Goal: Information Seeking & Learning: Learn about a topic

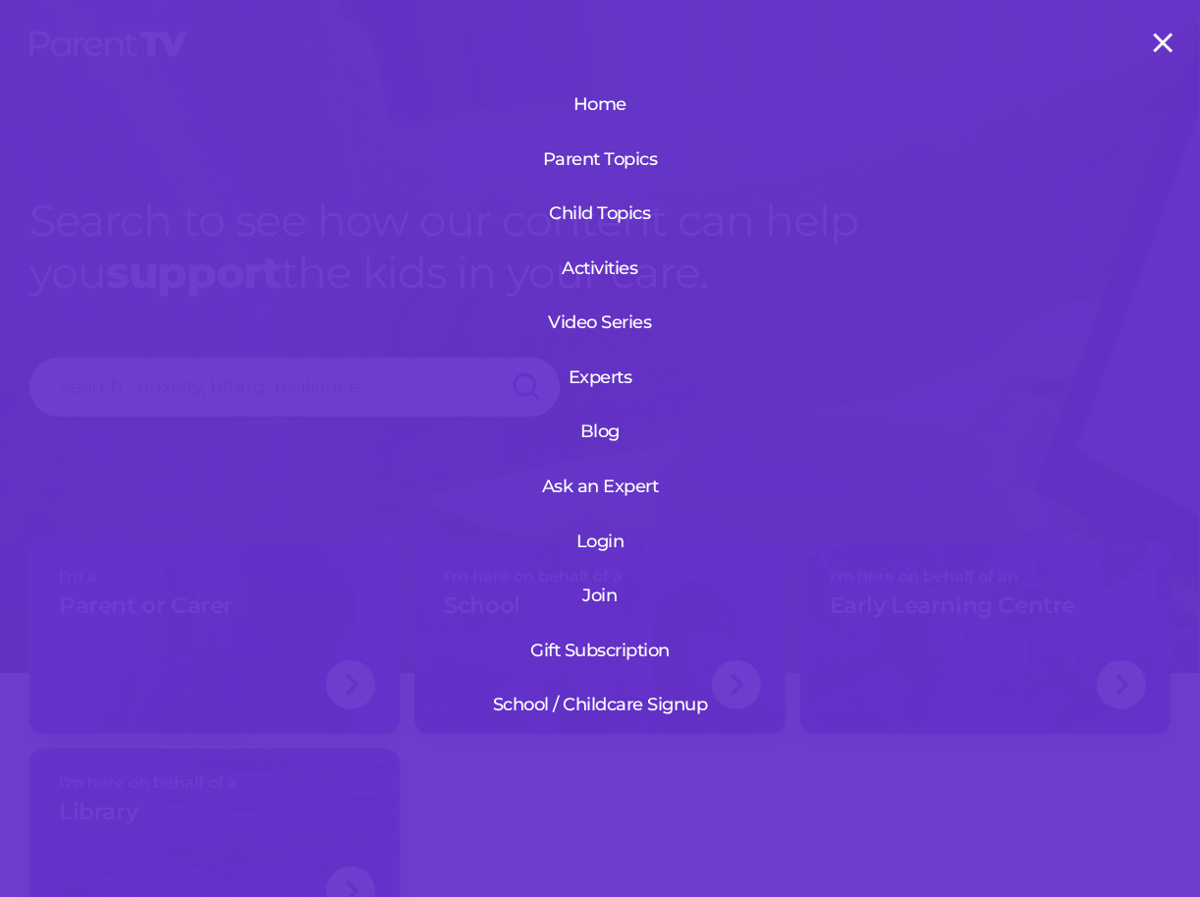
click at [591, 417] on link "Blog" at bounding box center [600, 431] width 137 height 51
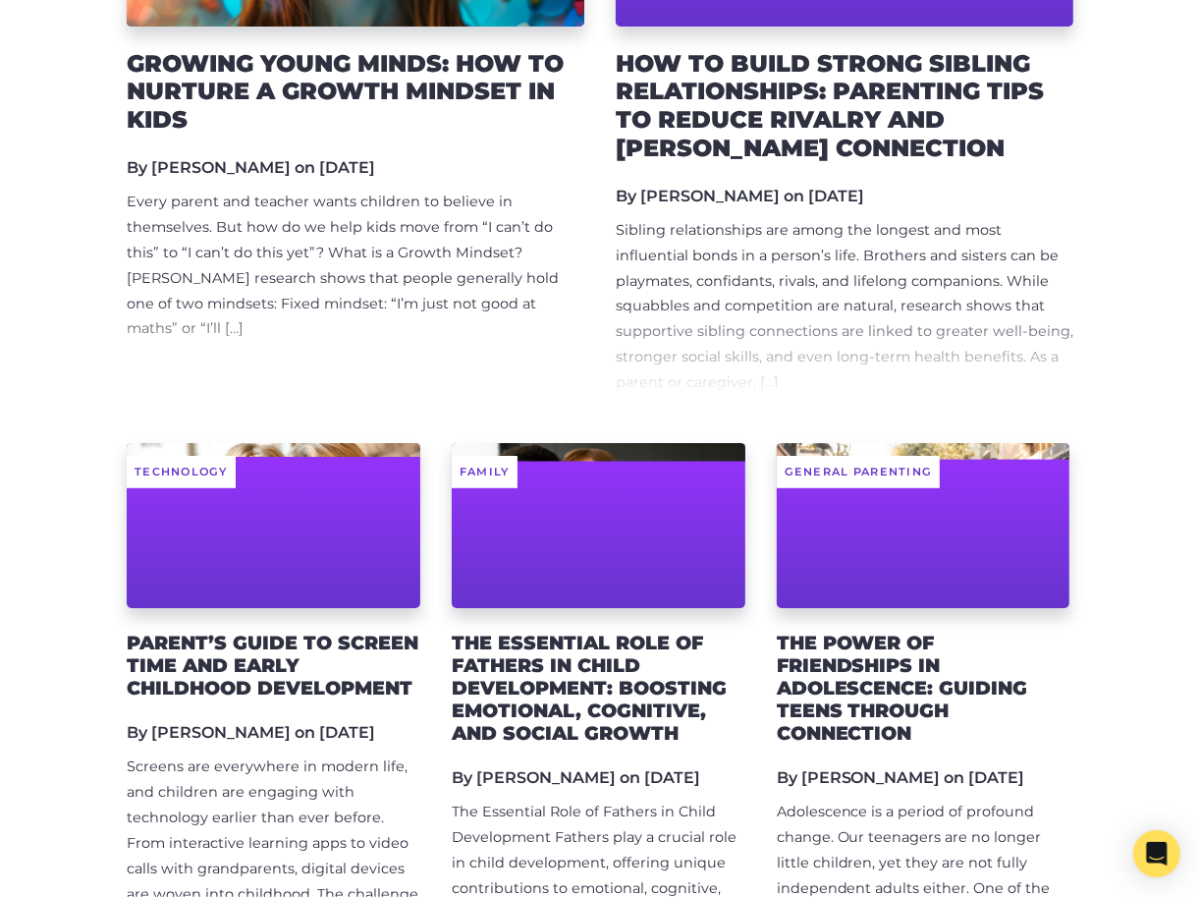
scroll to position [408, 0]
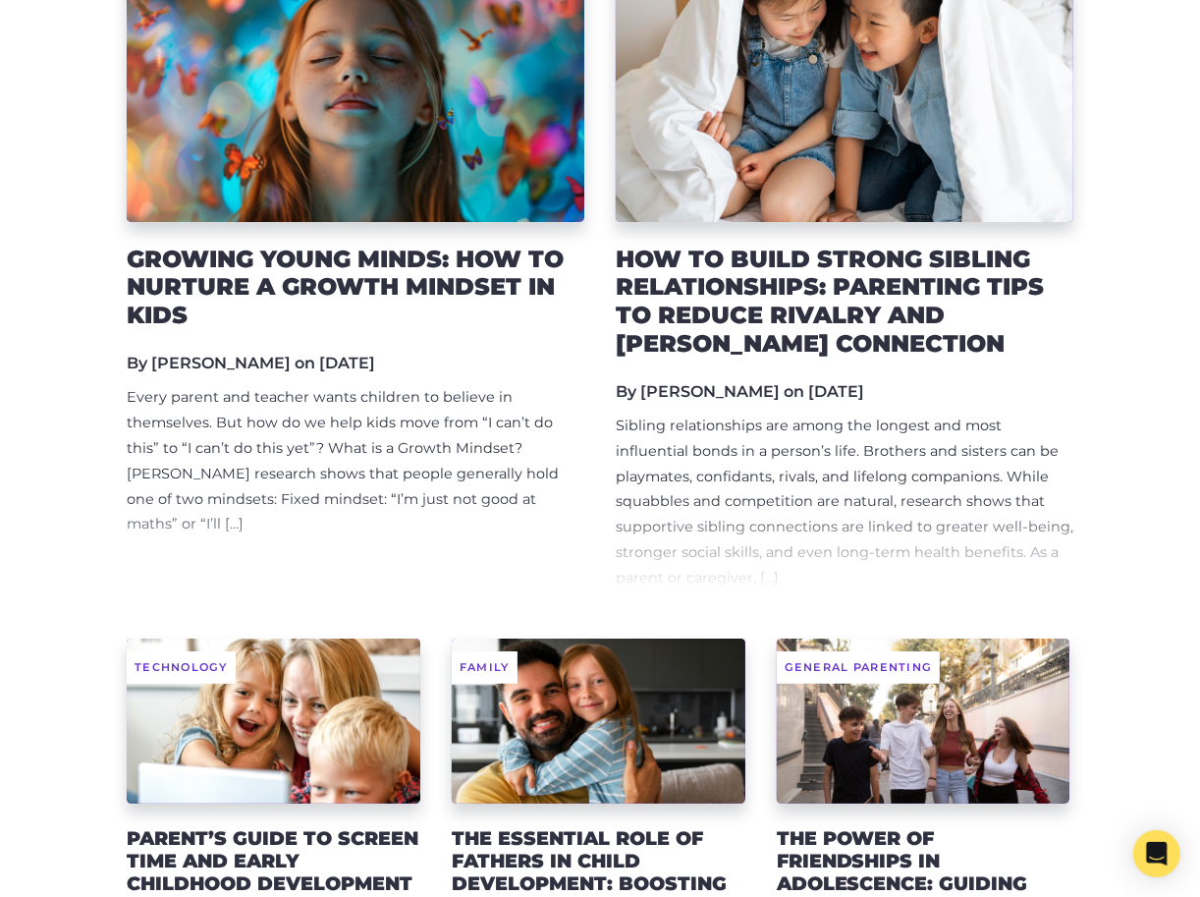
click at [351, 290] on h2 "Growing Young Minds: How to Nurture a Growth Mindset in Kids" at bounding box center [356, 288] width 458 height 84
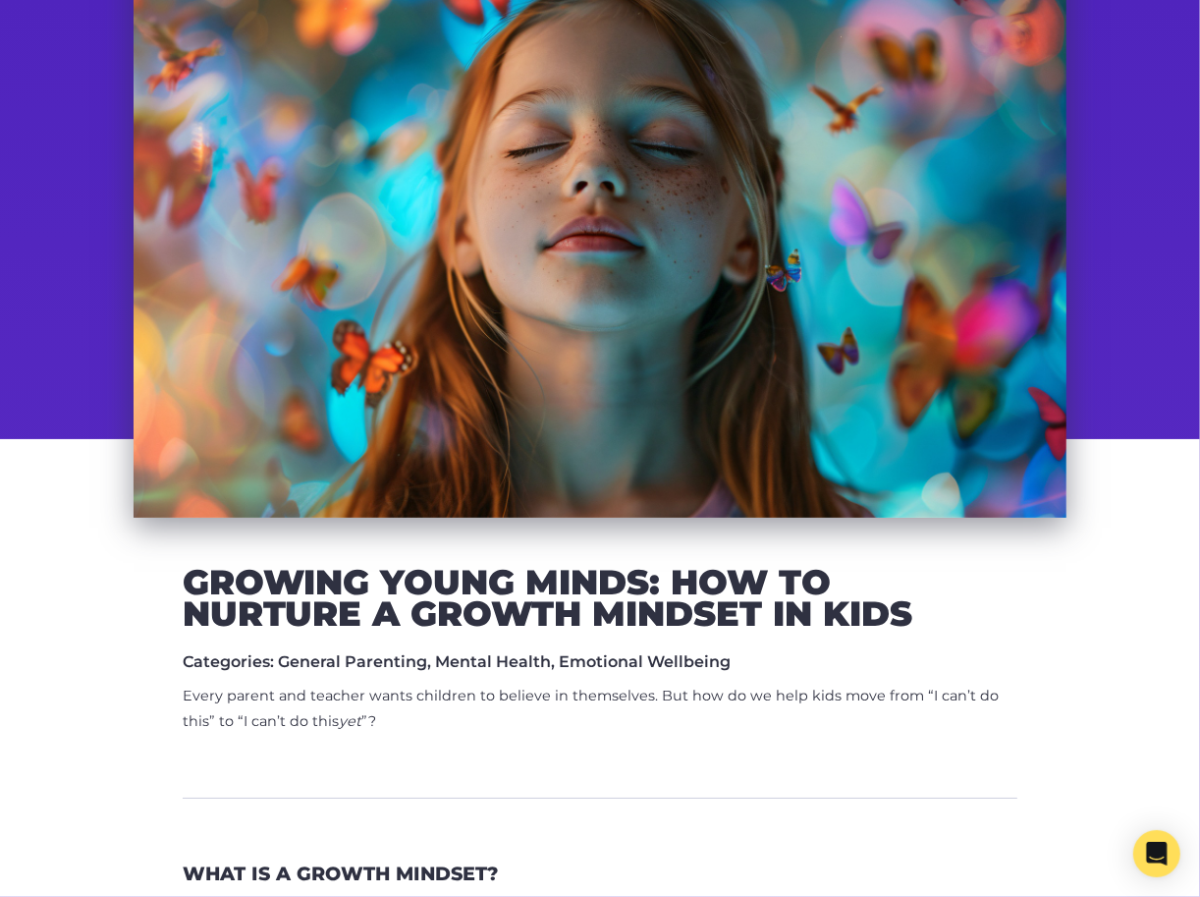
scroll to position [375, 0]
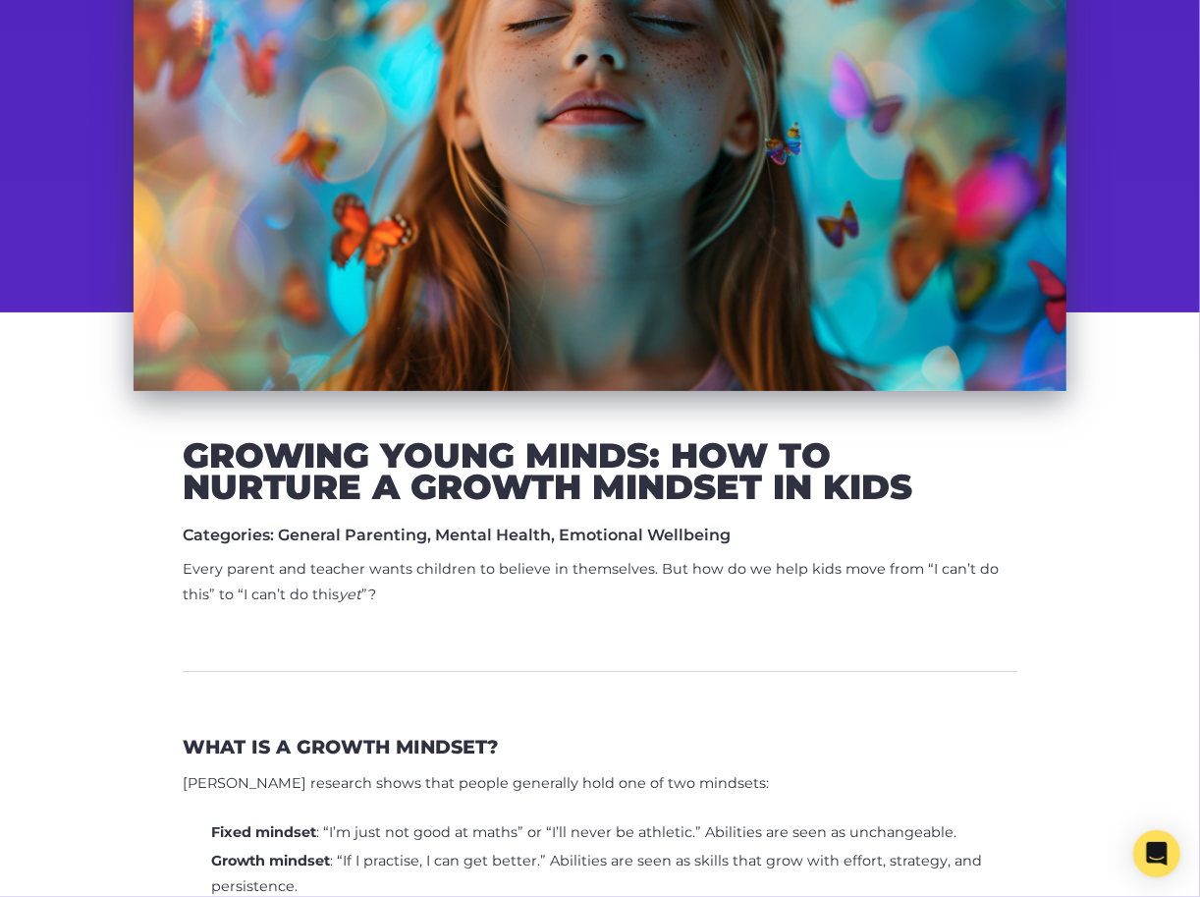
click at [456, 564] on p "Every parent and teacher wants children to believe in themselves. But how do we…" at bounding box center [600, 582] width 835 height 51
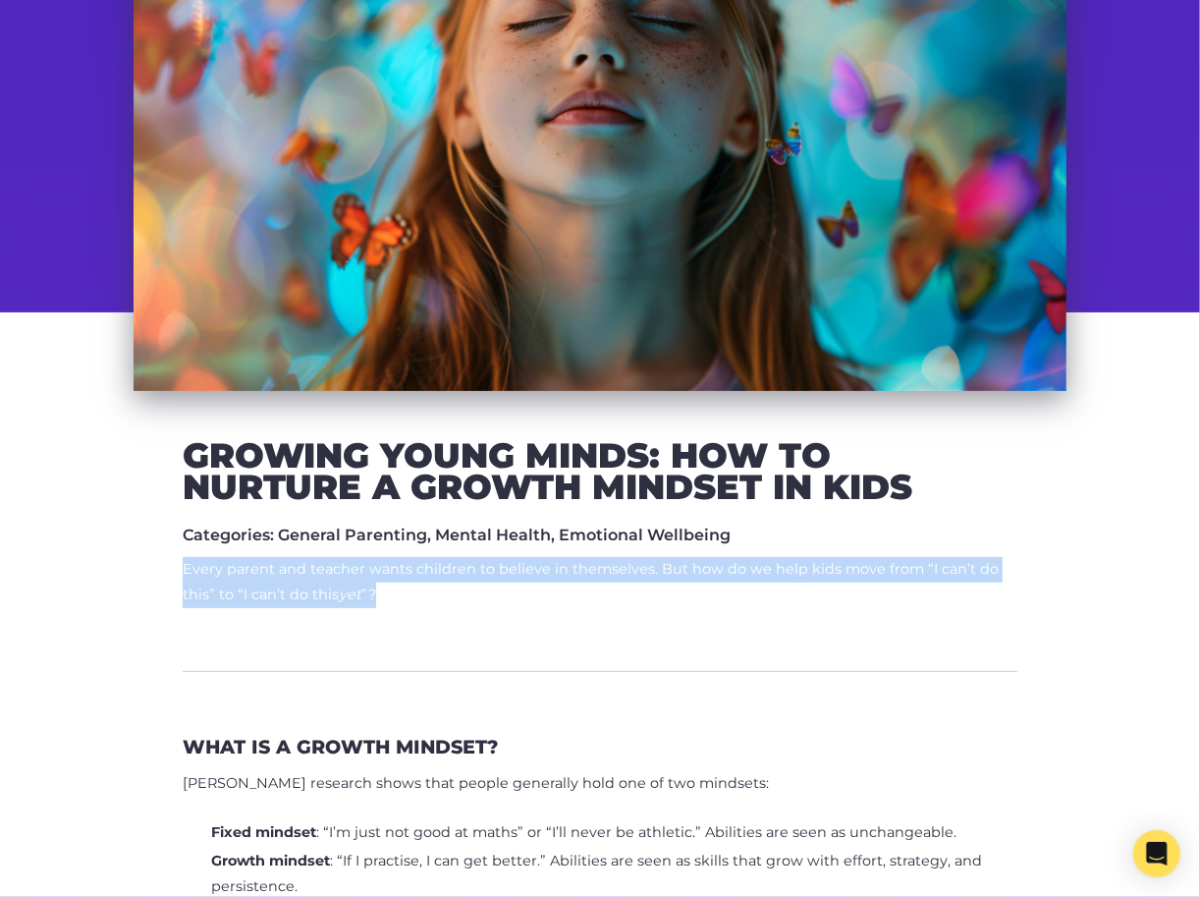
click at [456, 564] on p "Every parent and teacher wants children to believe in themselves. But how do we…" at bounding box center [600, 582] width 835 height 51
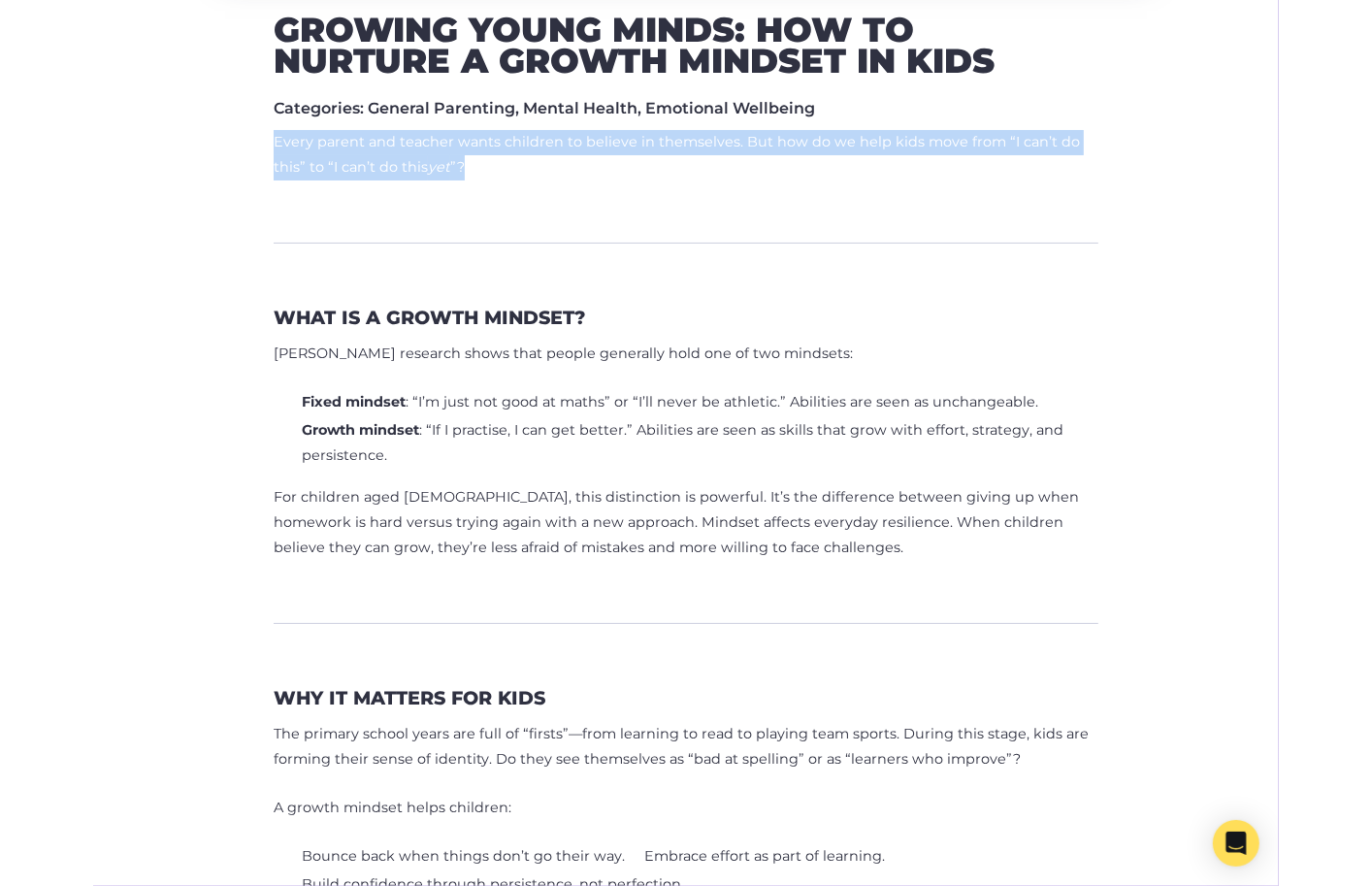
scroll to position [597, 0]
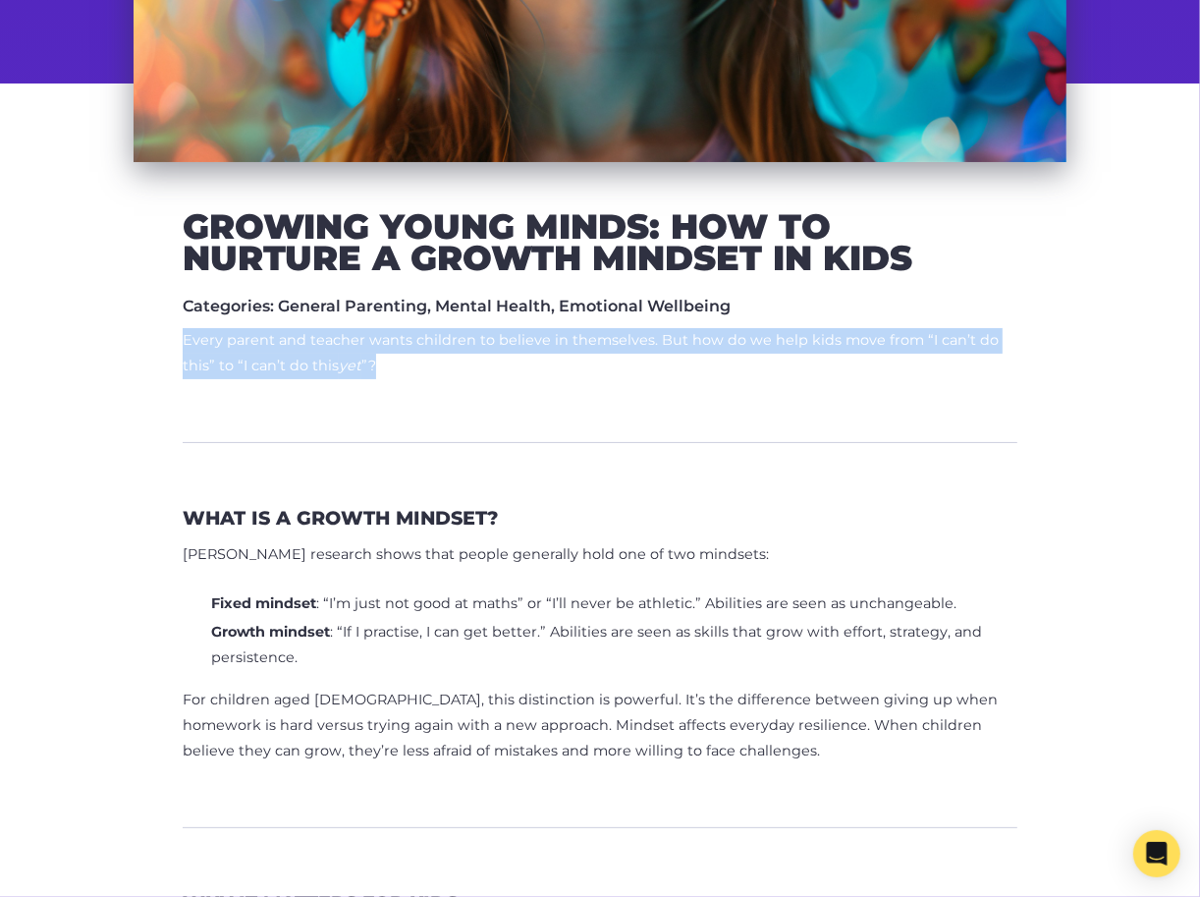
copy p "Every parent and teacher wants children to believe in themselves. But how do we…"
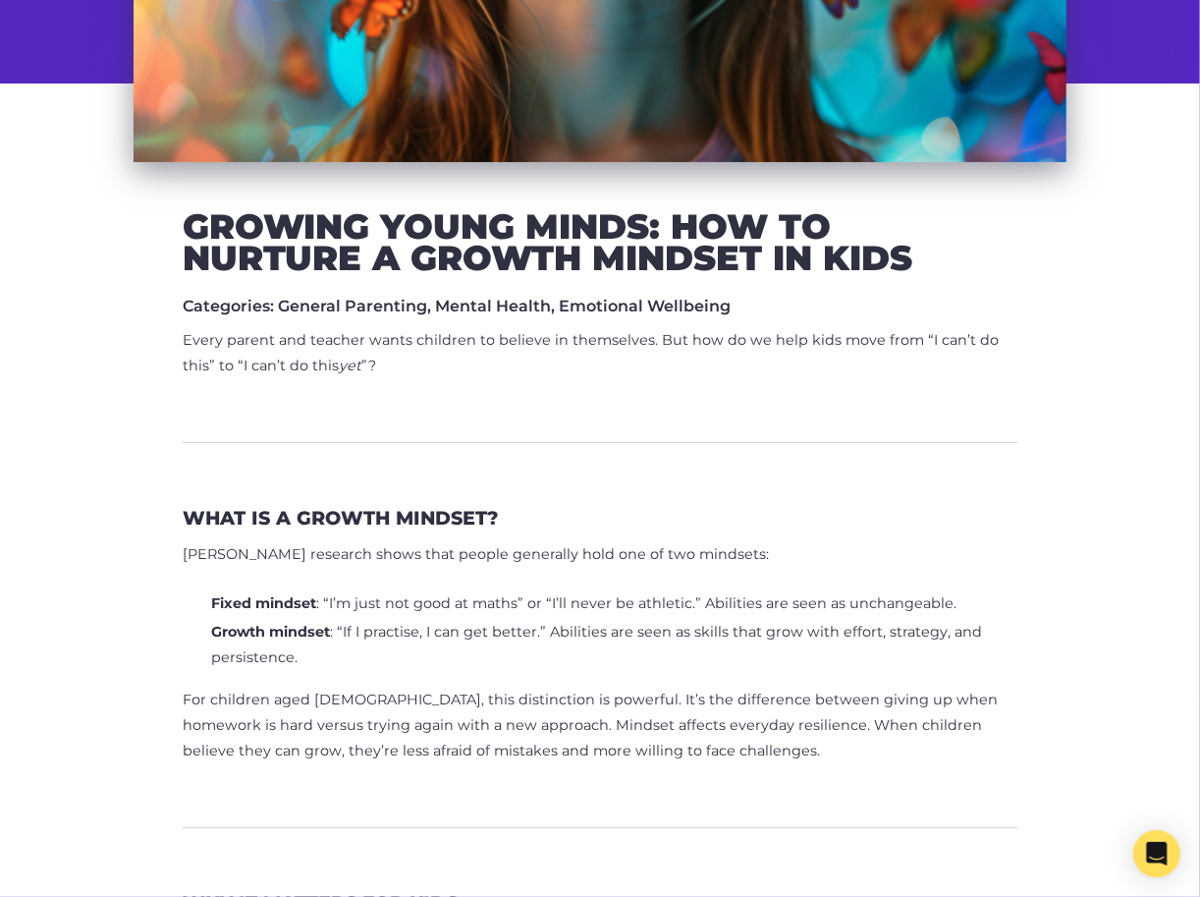
click at [330, 247] on h2 "Growing Young Minds: How to Nurture a Growth Mindset in Kids" at bounding box center [600, 242] width 835 height 62
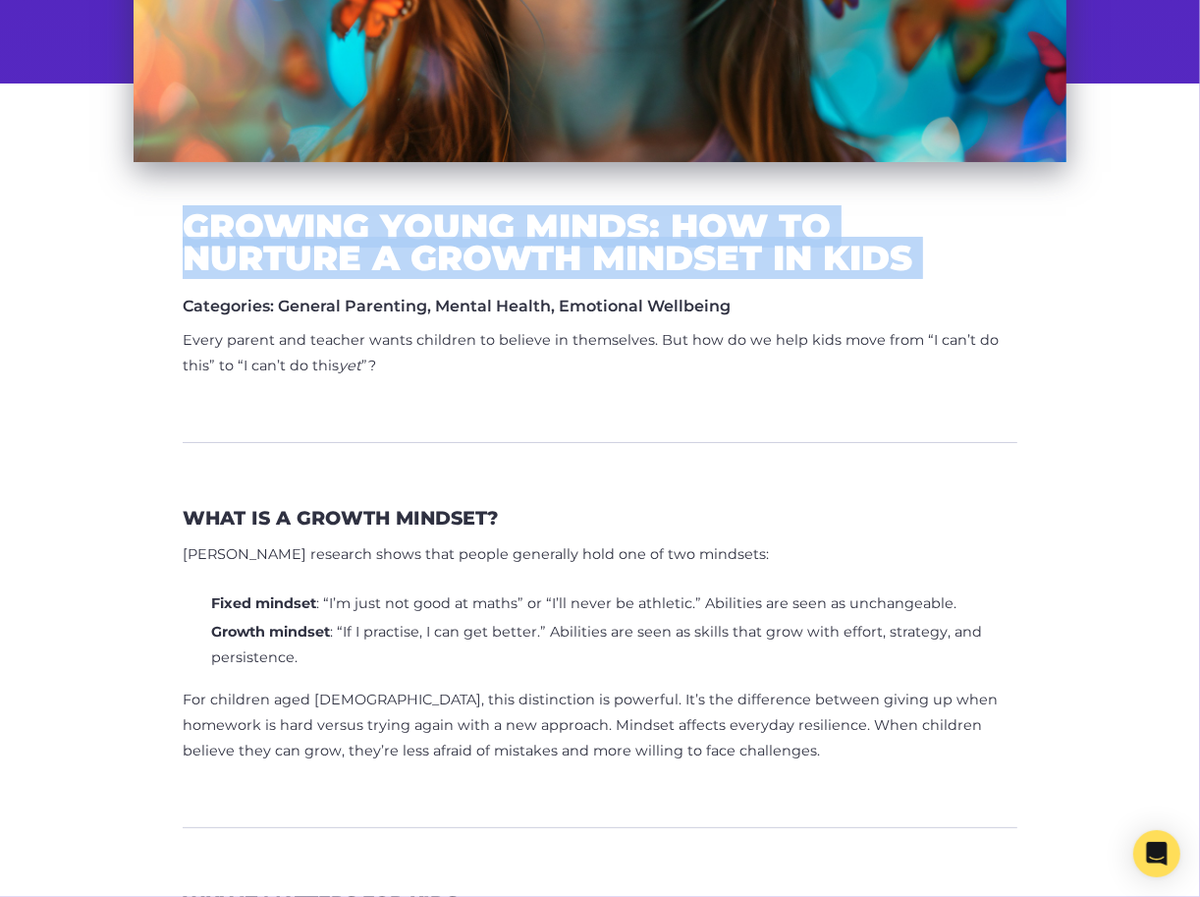
click at [330, 247] on h2 "Growing Young Minds: How to Nurture a Growth Mindset in Kids" at bounding box center [600, 242] width 835 height 62
copy div "Growing Young Minds: How to Nurture a Growth Mindset in Kids"
